Goal: Task Accomplishment & Management: Use online tool/utility

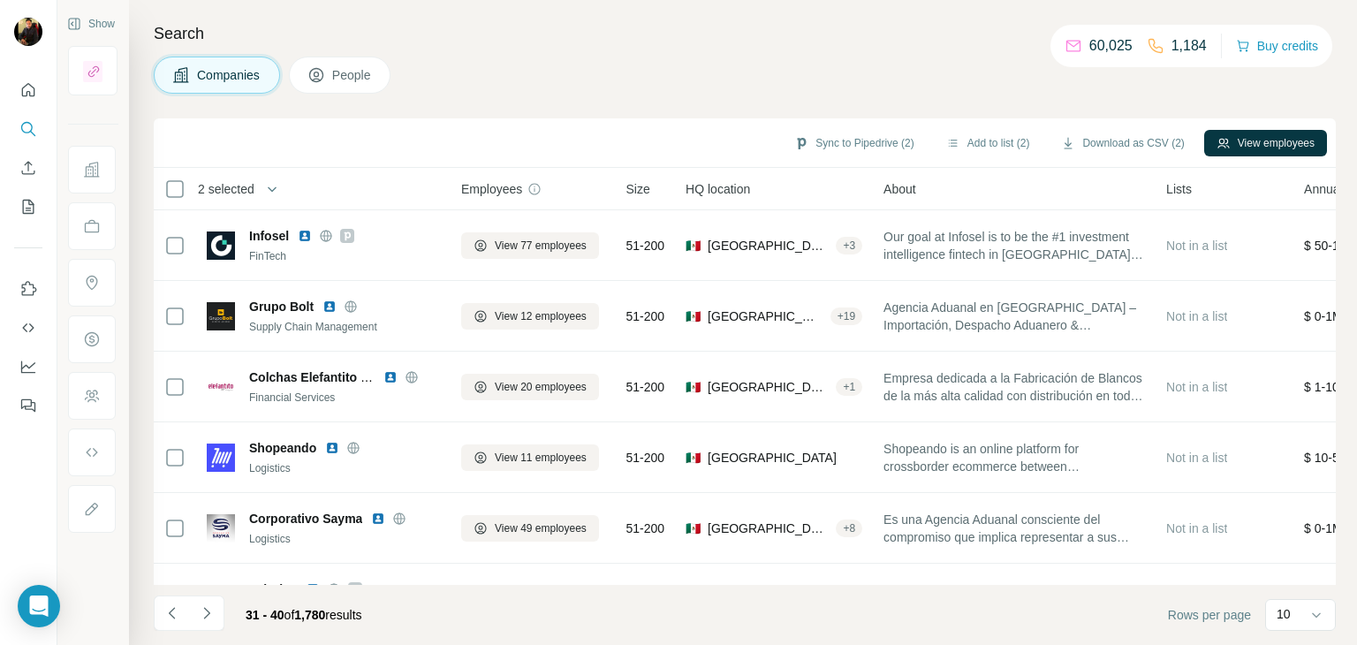
scroll to position [341, 0]
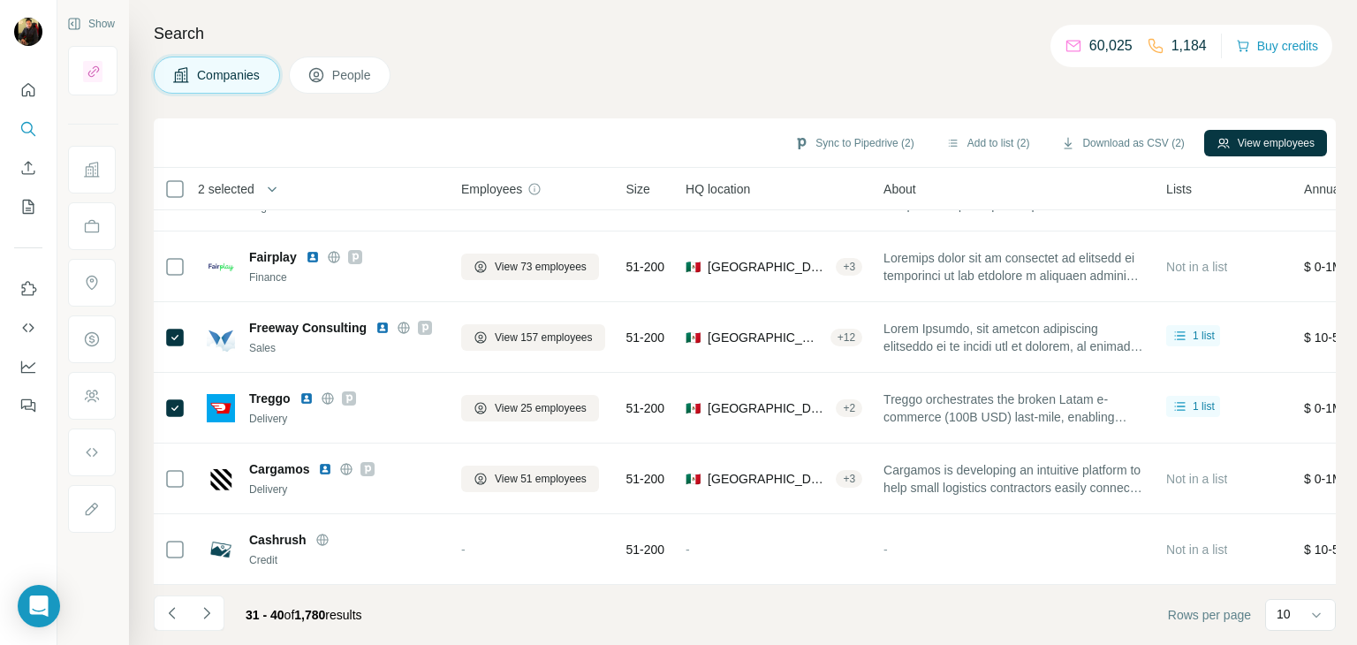
click at [592, 96] on div "Search Companies People Sync to Pipedrive (2) Add to list (2) Download as CSV (…" at bounding box center [743, 322] width 1228 height 645
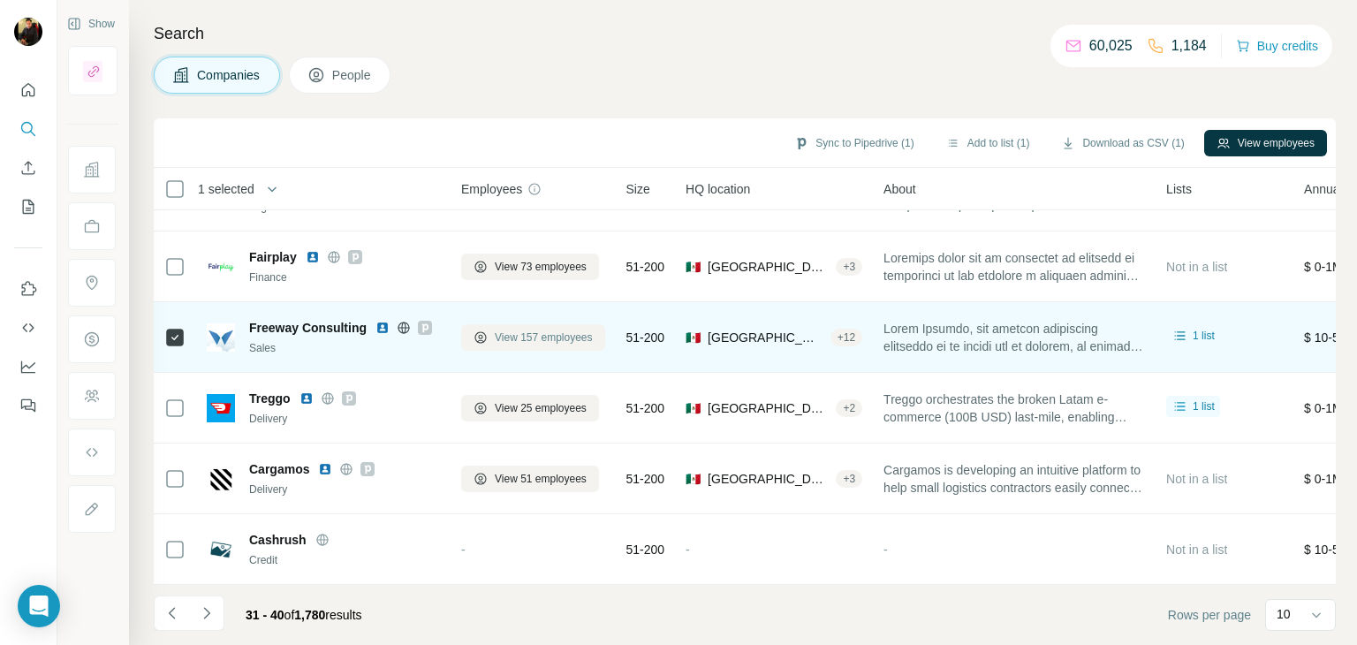
click at [572, 330] on span "View 157 employees" at bounding box center [544, 338] width 98 height 16
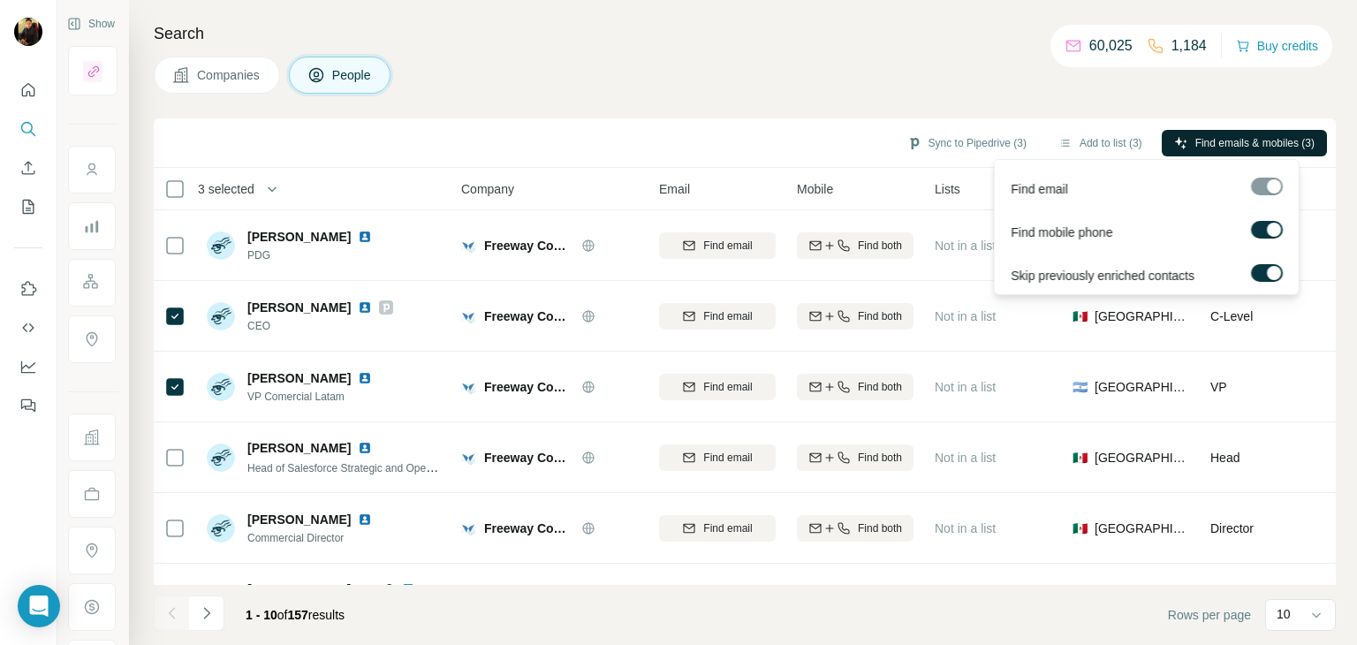
click at [1195, 135] on span "Find emails & mobiles (3)" at bounding box center [1254, 143] width 119 height 16
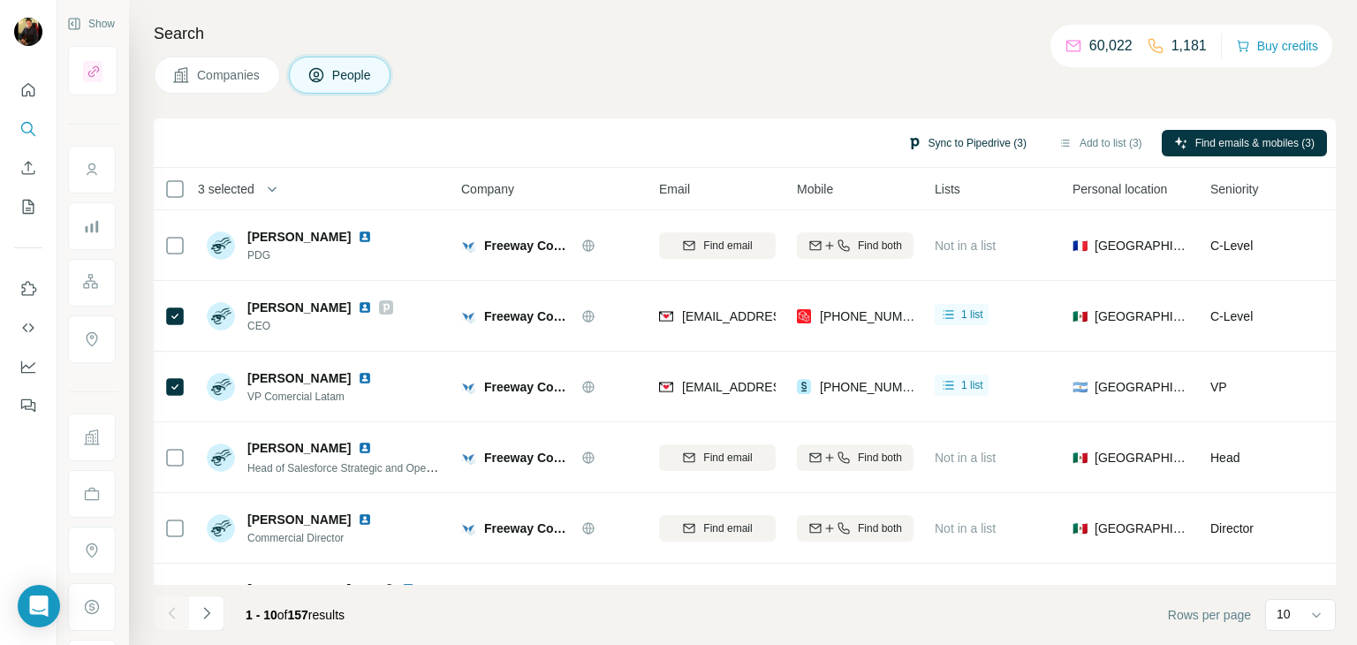
click at [915, 150] on button "Sync to Pipedrive (3)" at bounding box center [967, 143] width 144 height 27
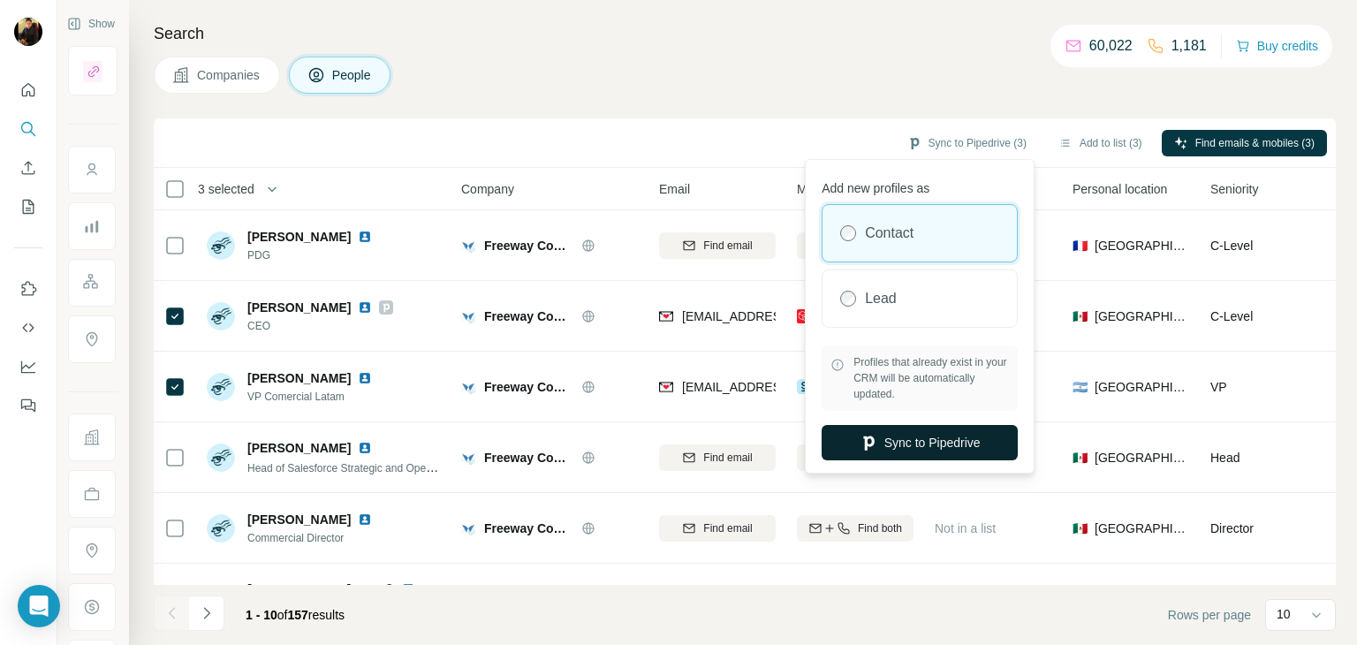
click at [887, 433] on button "Sync to Pipedrive" at bounding box center [920, 442] width 196 height 35
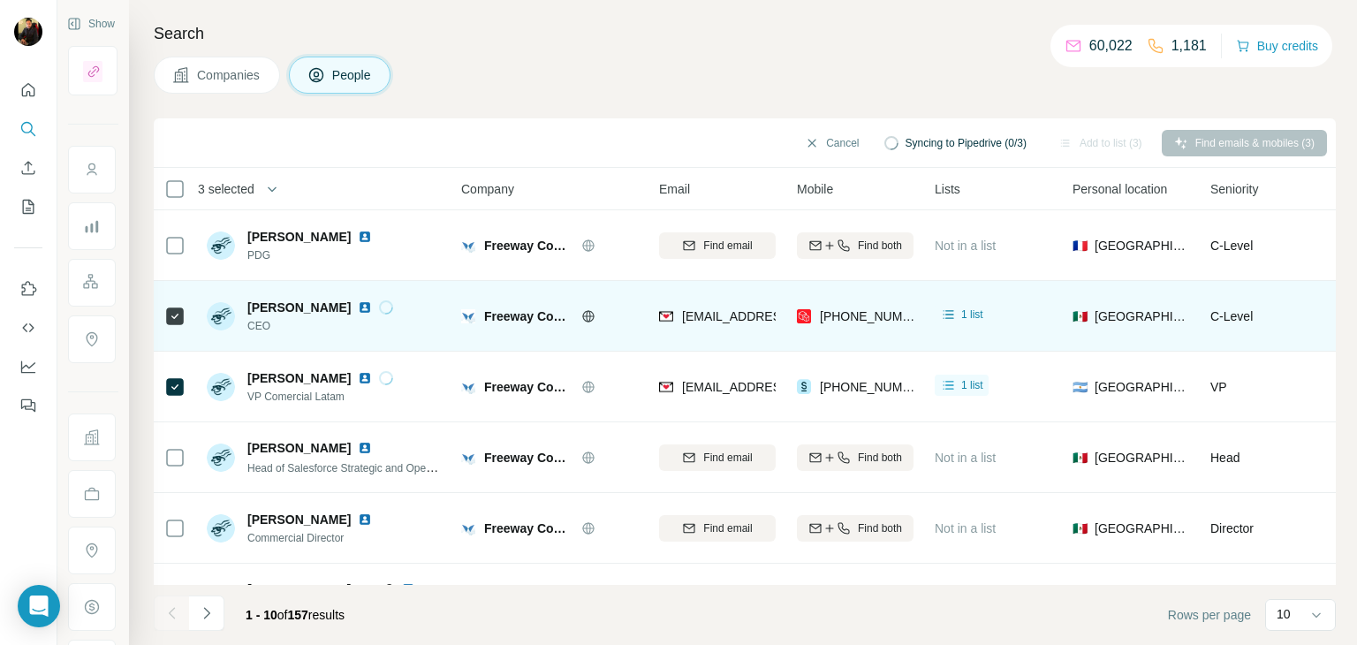
click at [358, 308] on img at bounding box center [365, 307] width 14 height 14
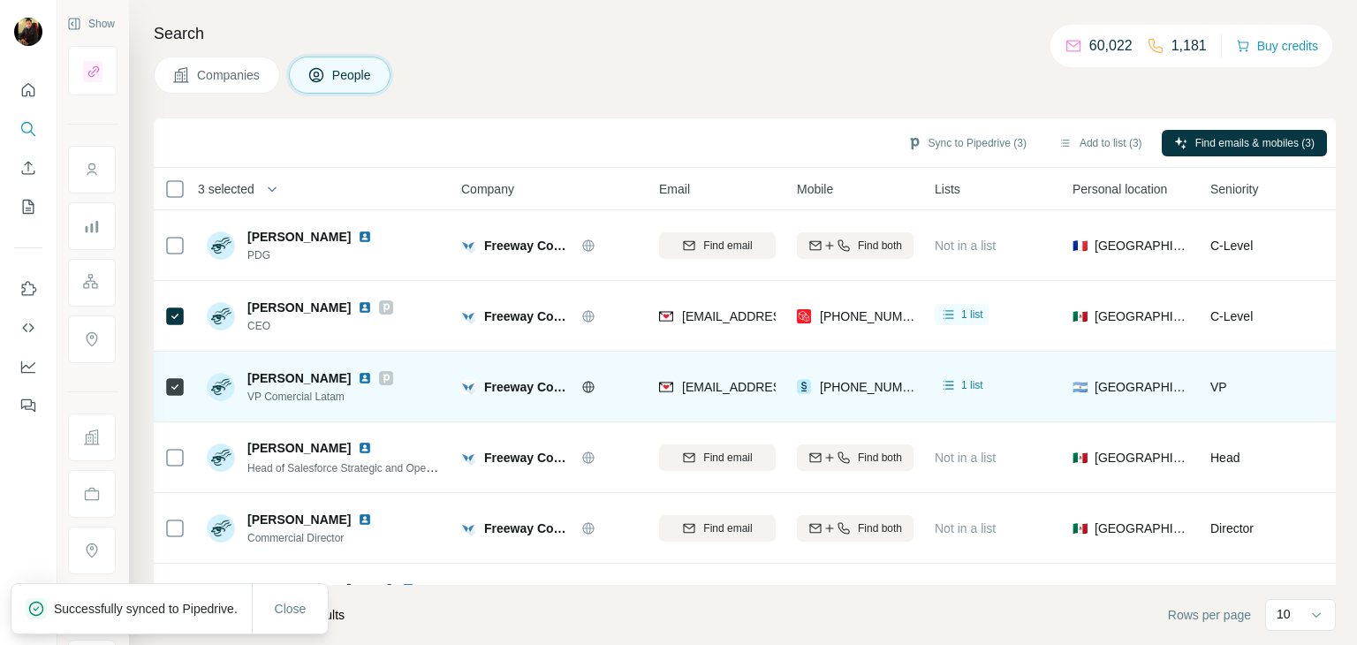
click at [372, 376] on img at bounding box center [365, 378] width 14 height 14
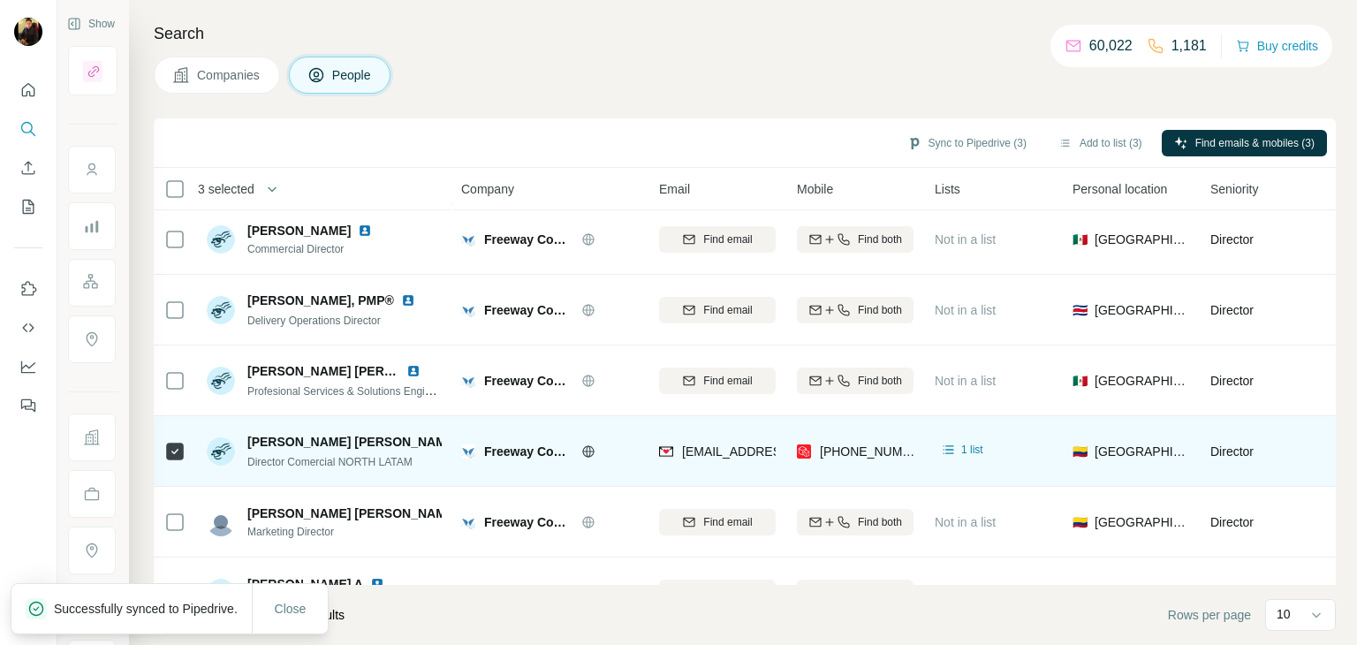
scroll to position [304, 0]
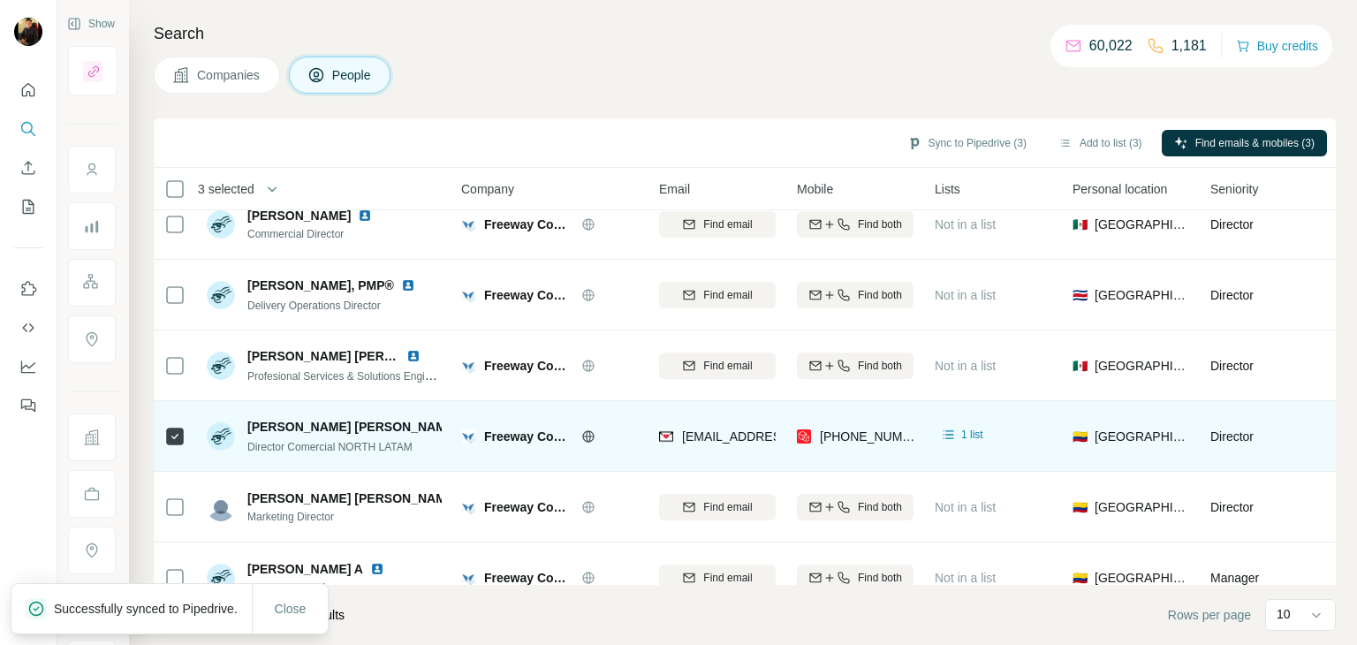
click at [466, 424] on img at bounding box center [473, 427] width 14 height 14
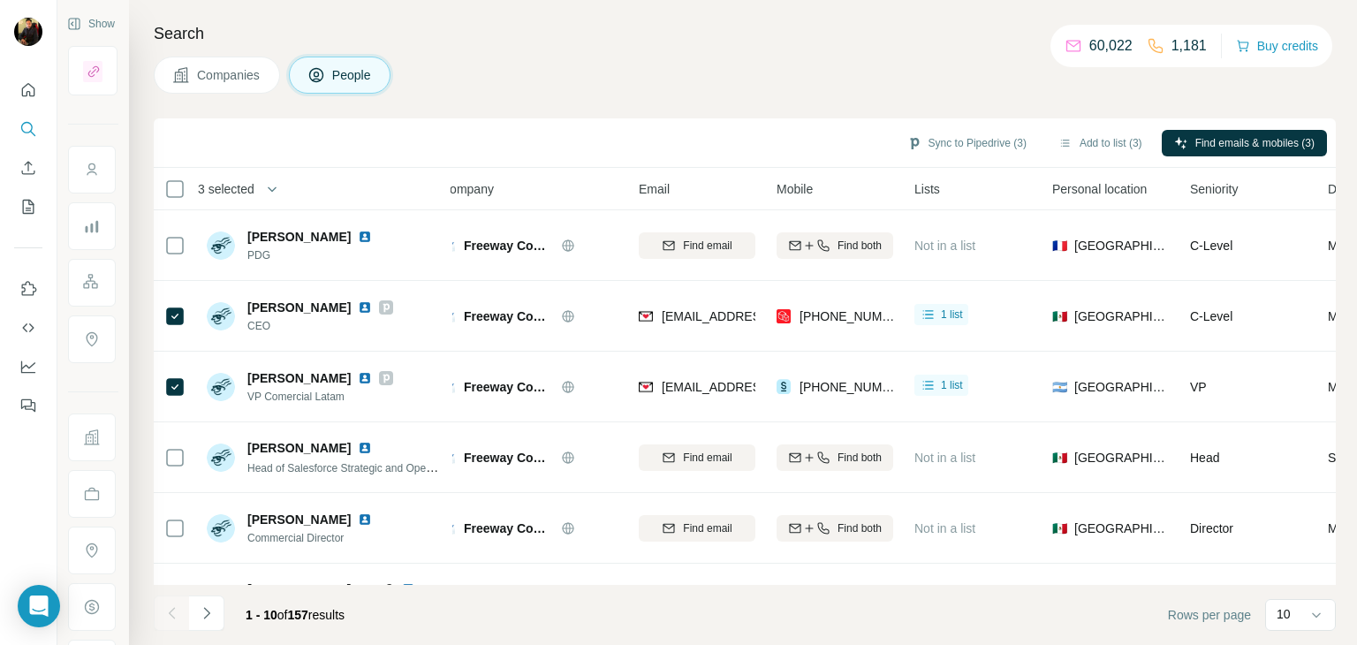
scroll to position [0, 28]
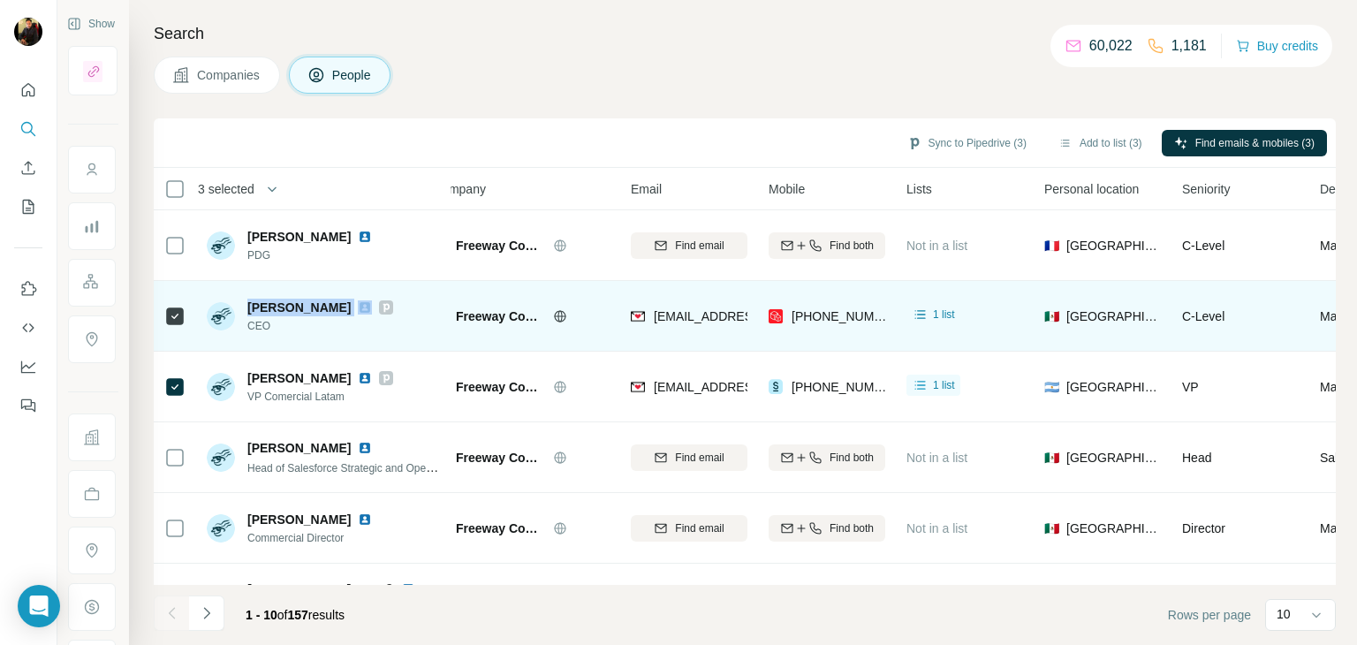
drag, startPoint x: 318, startPoint y: 304, endPoint x: 247, endPoint y: 308, distance: 70.8
click at [247, 308] on div "[PERSON_NAME]" at bounding box center [320, 308] width 146 height 18
copy span "[PERSON_NAME]"
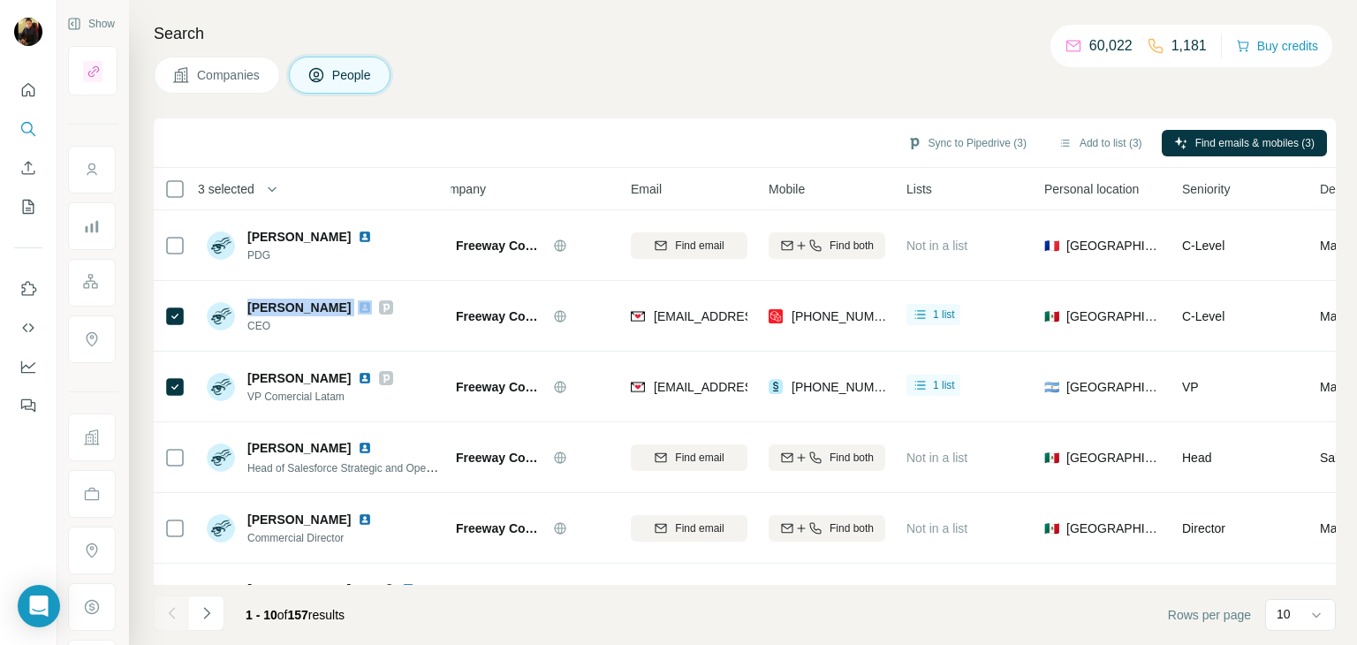
click at [226, 77] on span "Companies" at bounding box center [229, 75] width 64 height 18
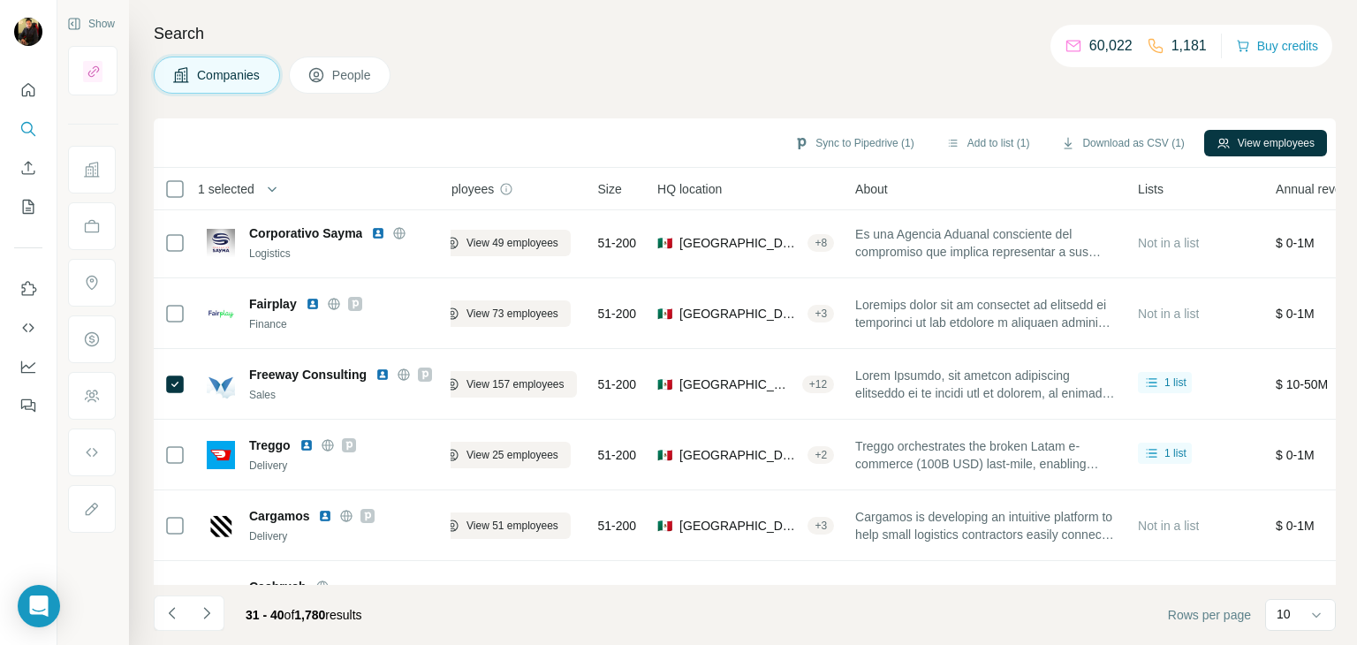
scroll to position [285, 28]
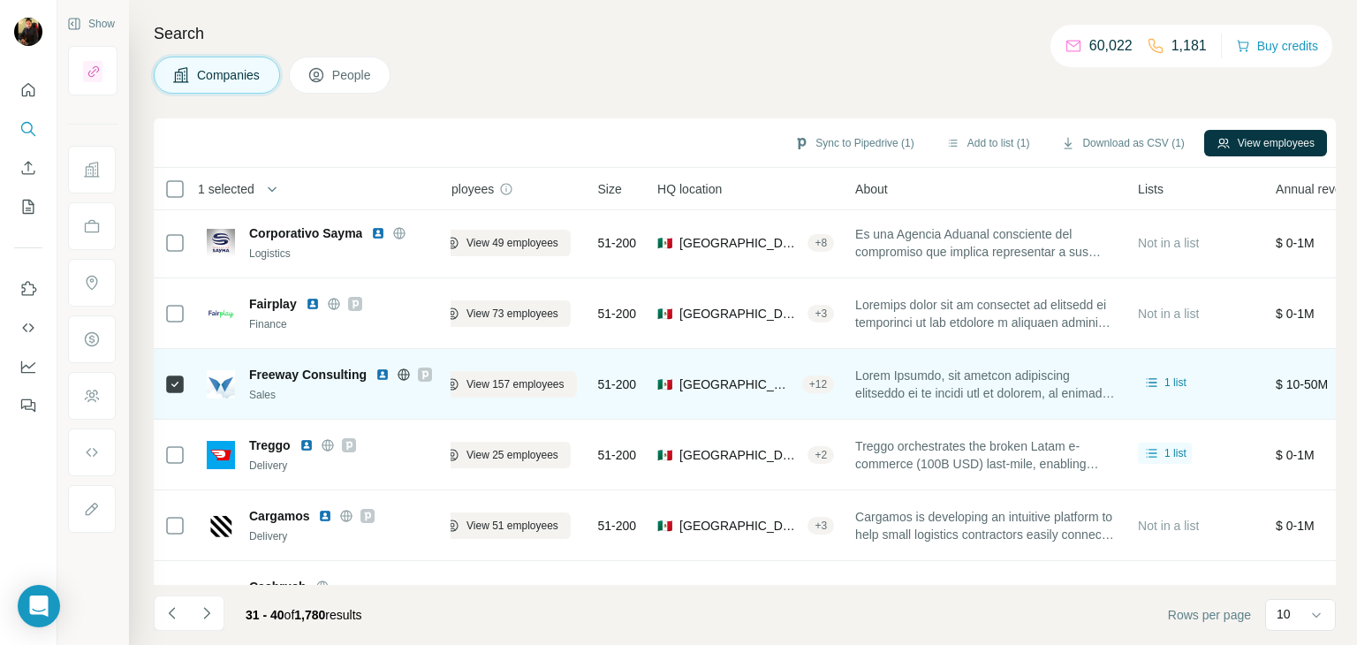
click at [406, 372] on icon at bounding box center [403, 373] width 4 height 11
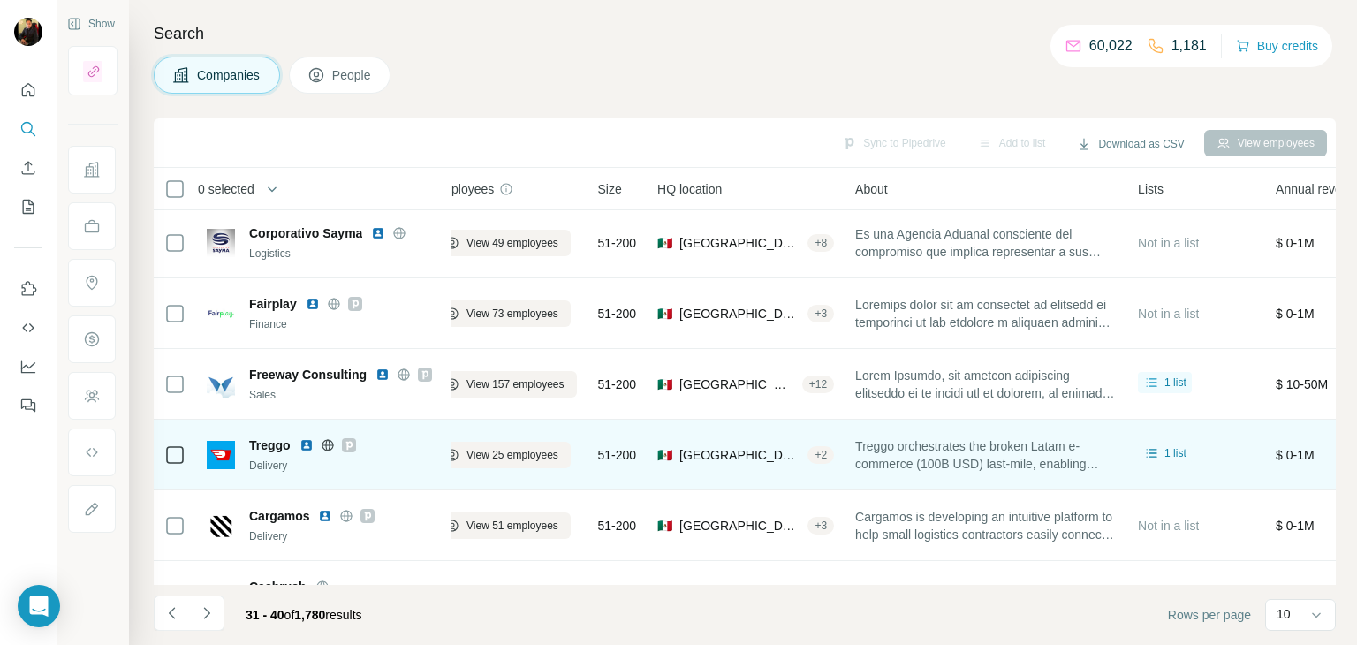
click at [326, 445] on icon at bounding box center [327, 444] width 4 height 11
click at [499, 460] on span "View 25 employees" at bounding box center [512, 455] width 92 height 16
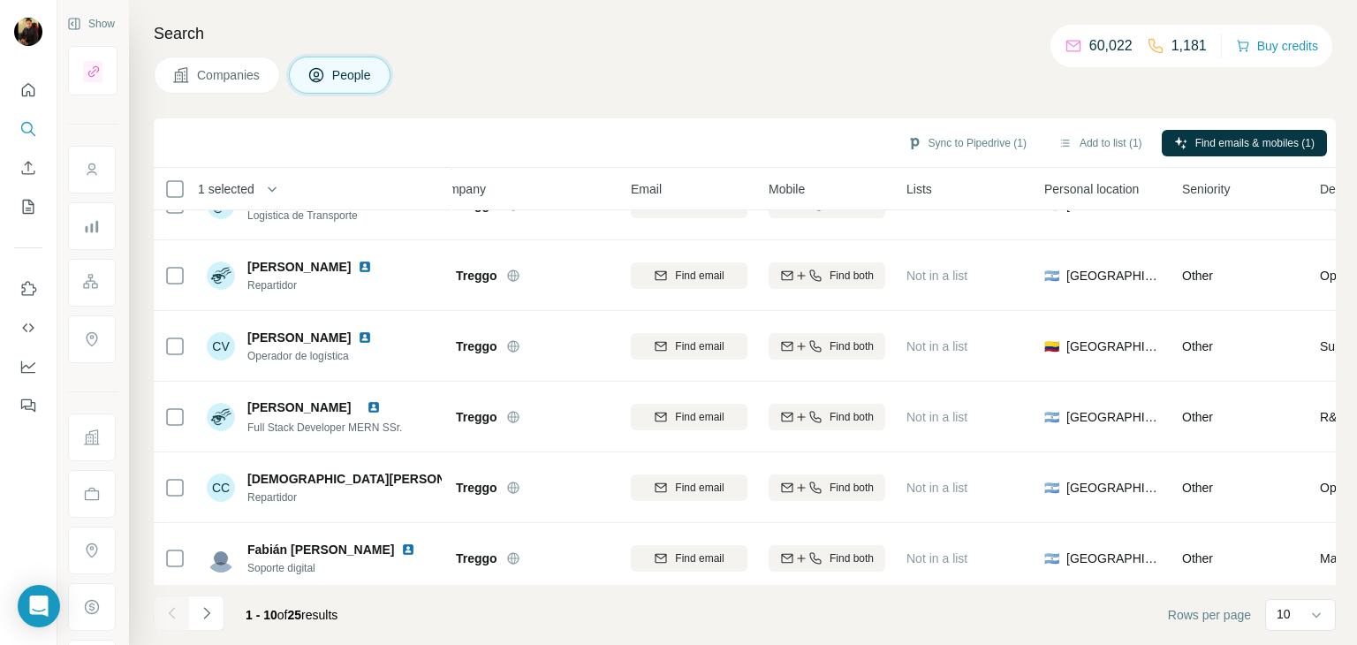
scroll to position [341, 28]
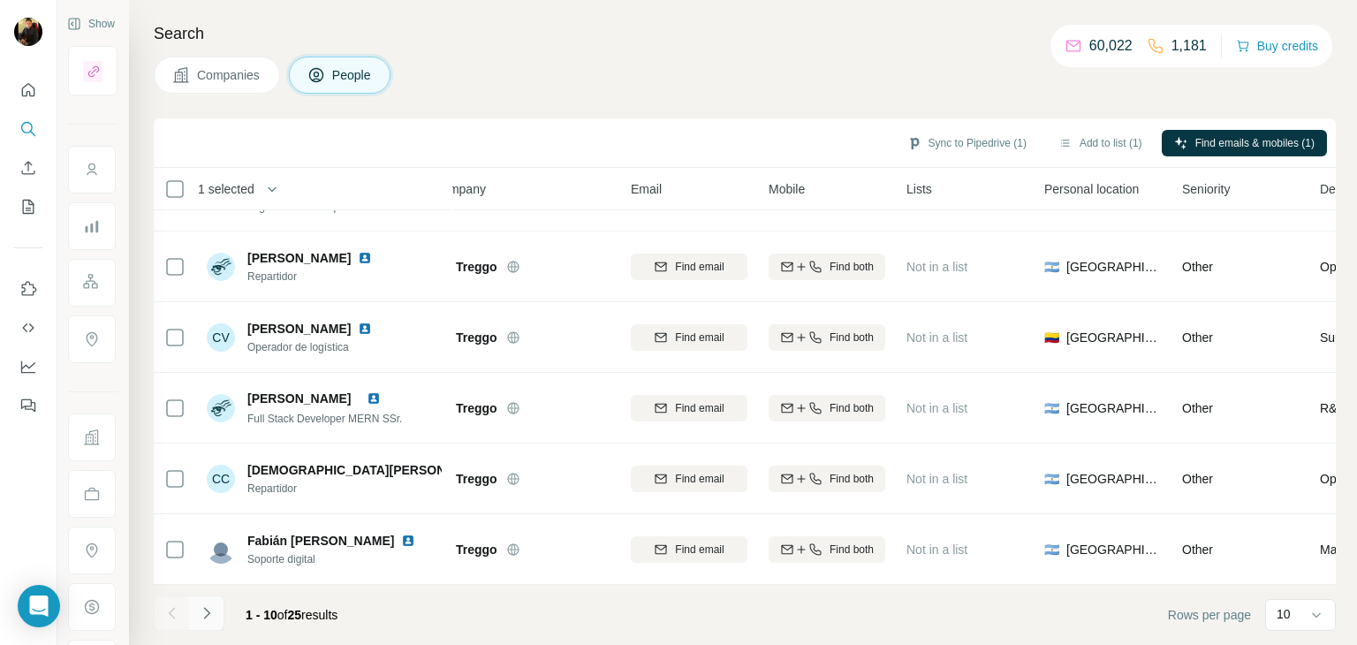
click at [196, 607] on button "Navigate to next page" at bounding box center [206, 612] width 35 height 35
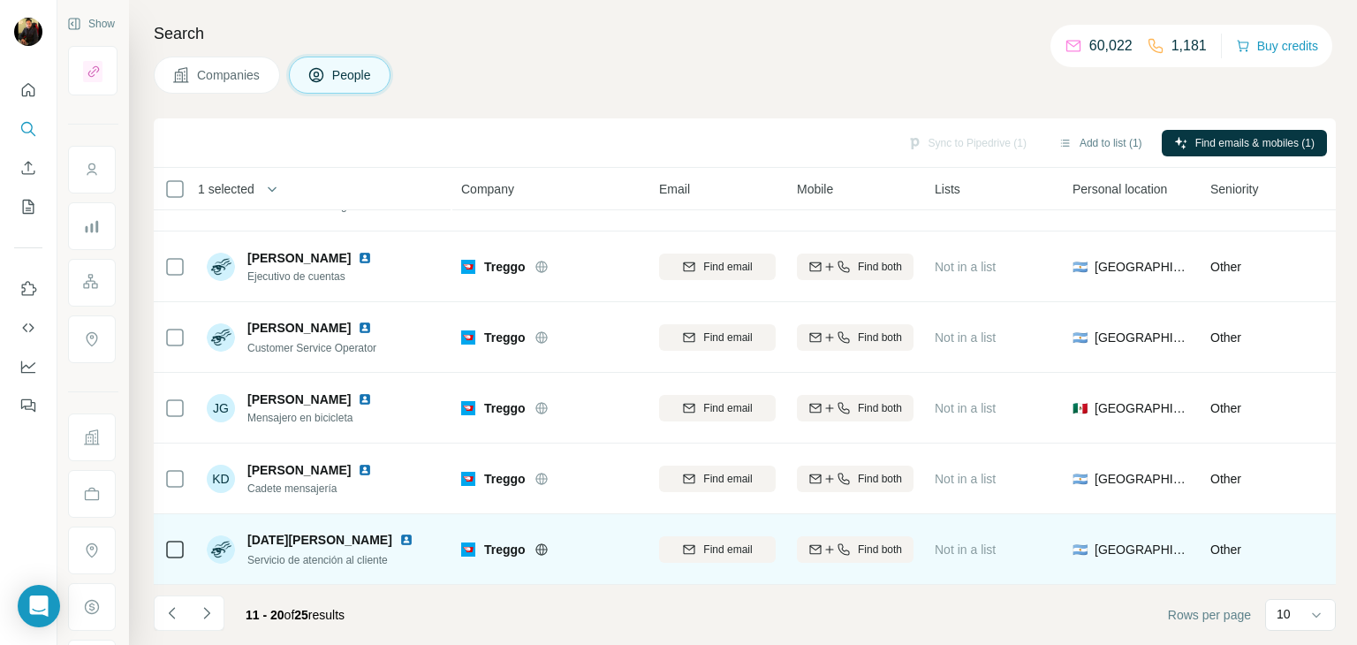
scroll to position [0, 0]
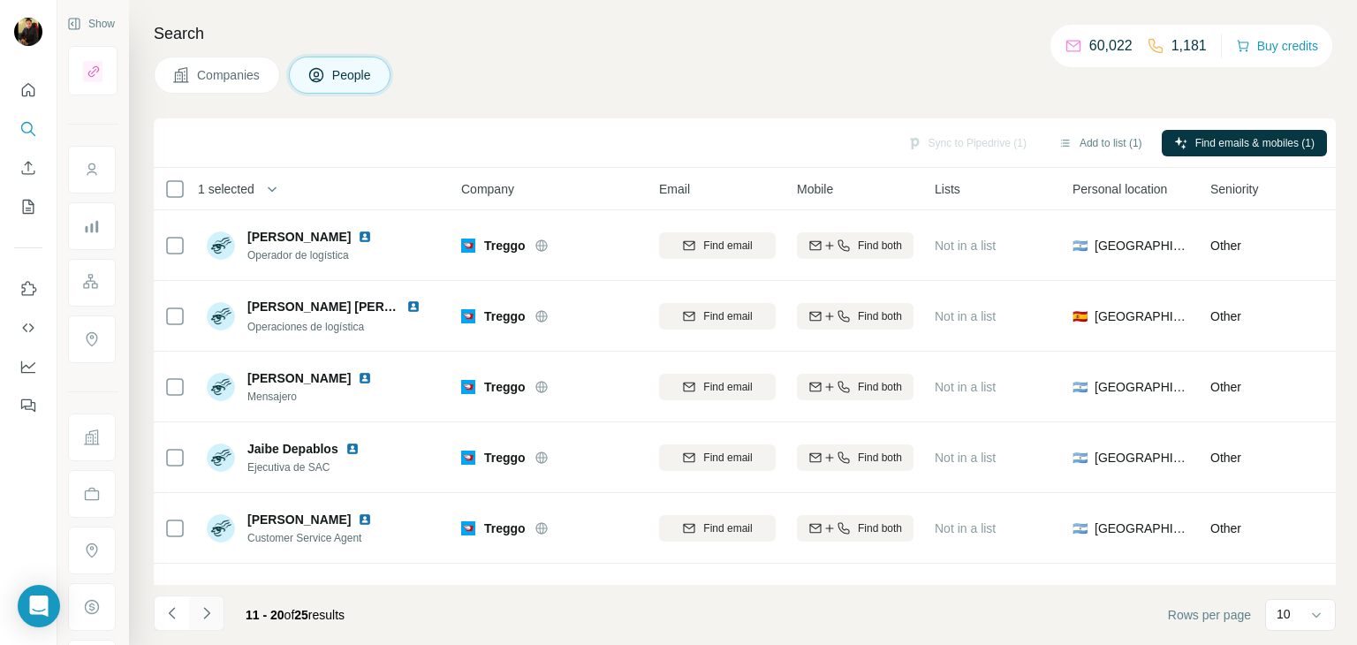
click at [210, 612] on icon "Navigate to next page" at bounding box center [207, 613] width 18 height 18
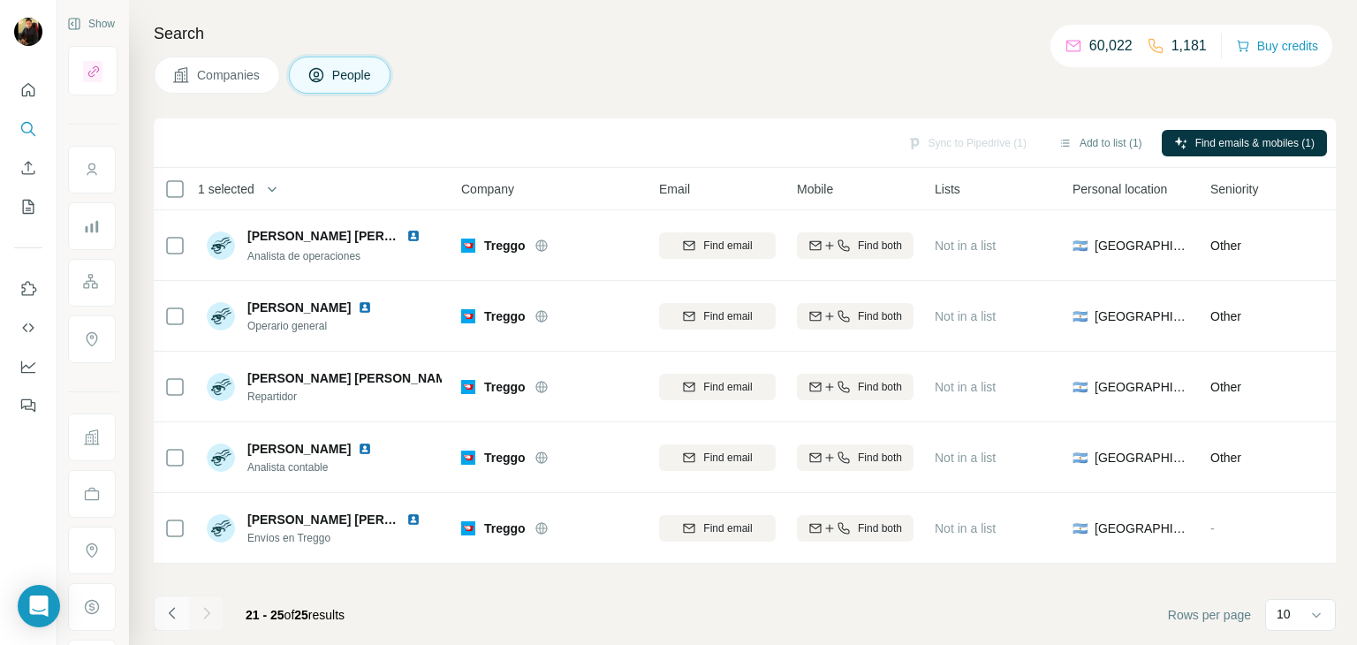
click at [171, 618] on icon "Navigate to previous page" at bounding box center [172, 613] width 18 height 18
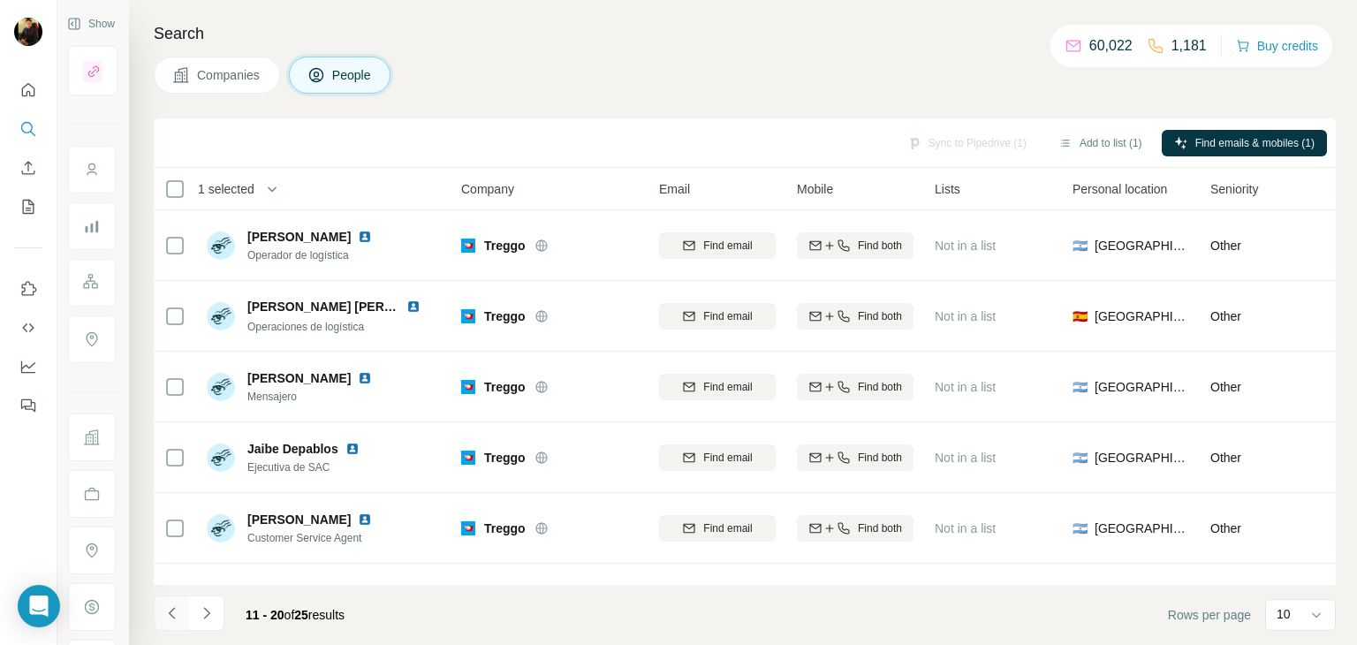
click at [171, 618] on icon "Navigate to previous page" at bounding box center [172, 613] width 18 height 18
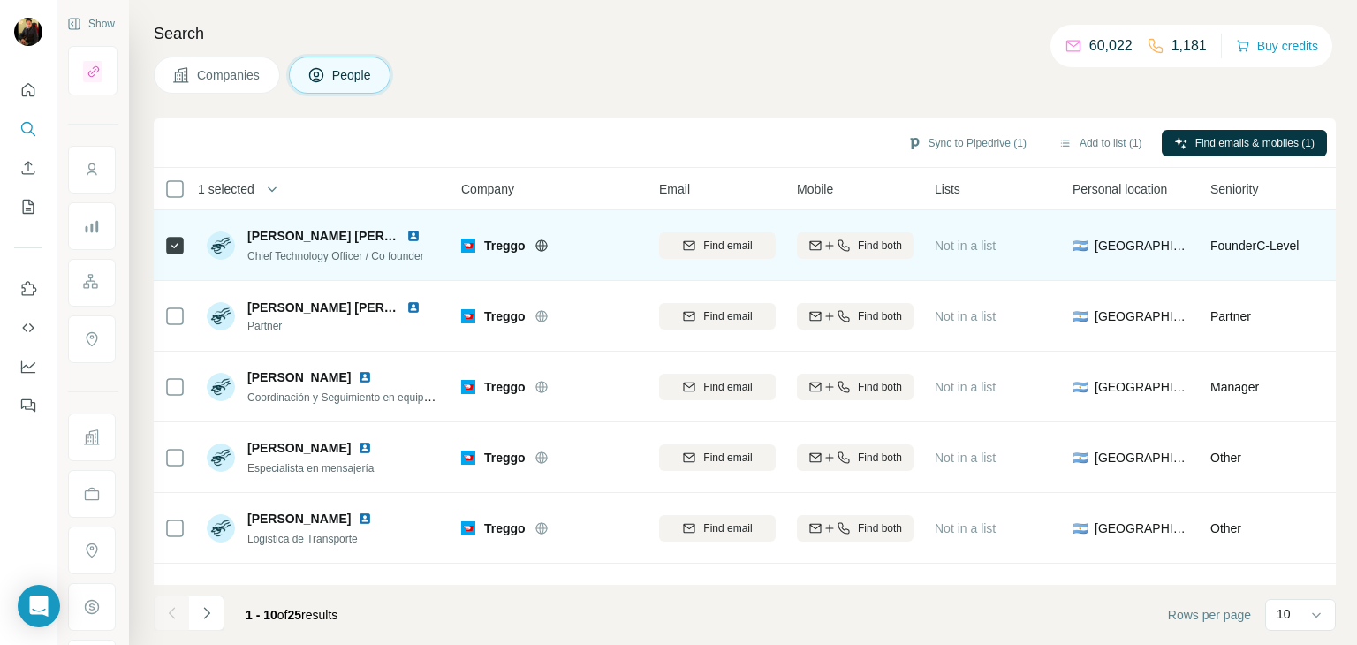
click at [413, 232] on img at bounding box center [413, 236] width 14 height 14
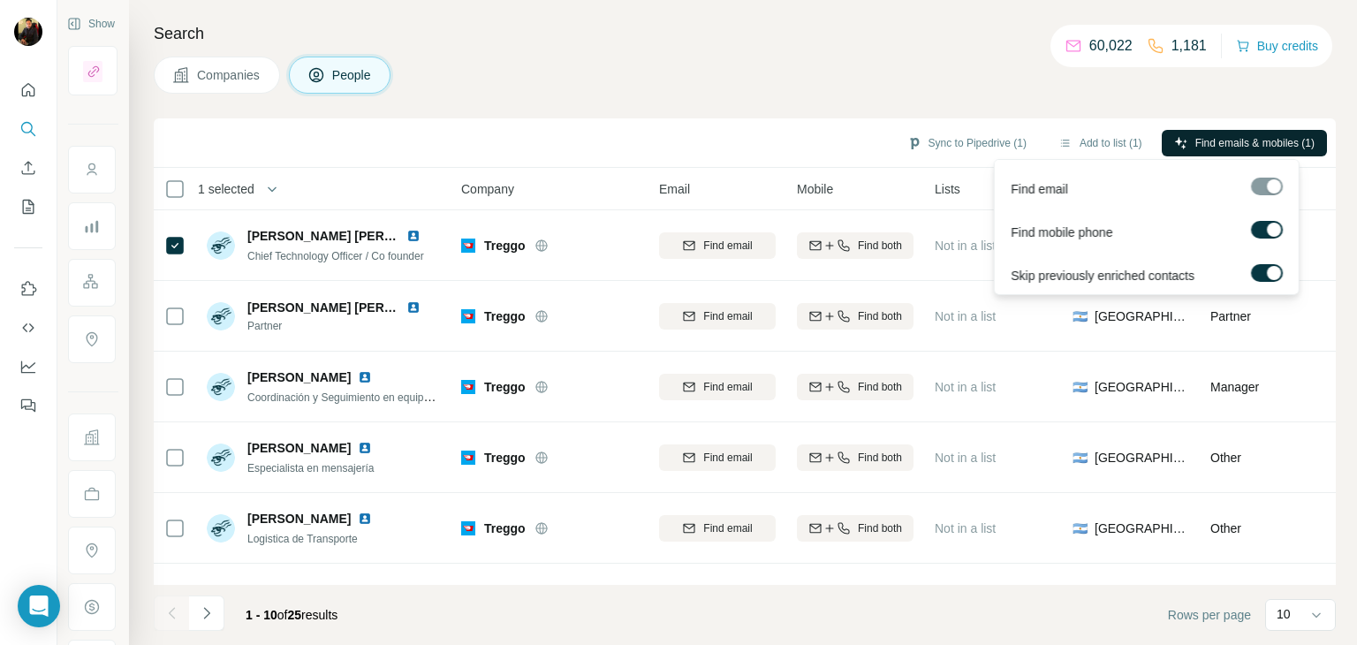
click at [1233, 142] on span "Find emails & mobiles (1)" at bounding box center [1254, 143] width 119 height 16
click at [713, 118] on div "Sync to Pipedrive (1) Add to list (1) Find emails & mobiles (1)" at bounding box center [745, 142] width 1182 height 49
